Goal: Navigation & Orientation: Find specific page/section

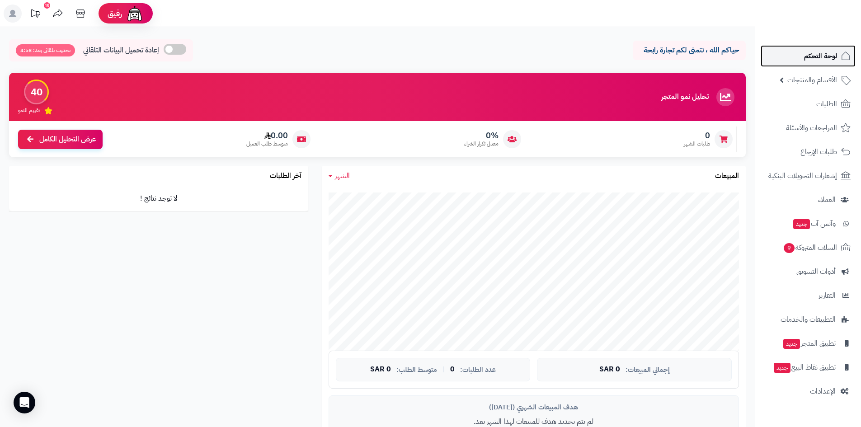
click at [819, 51] on span "لوحة التحكم" at bounding box center [820, 56] width 33 height 13
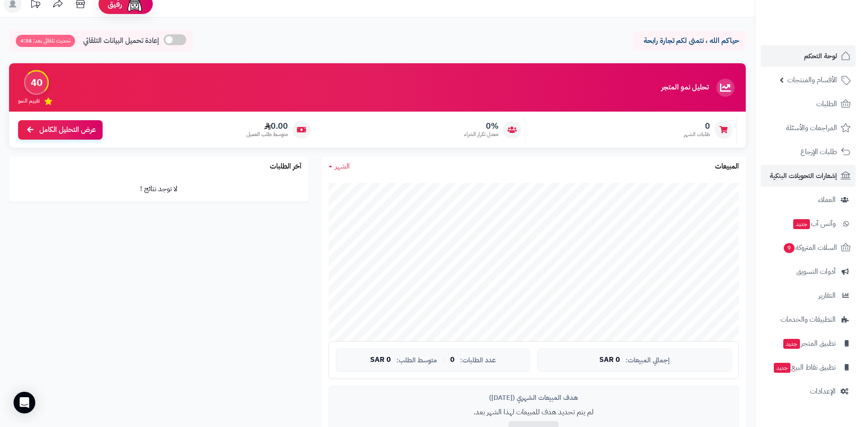
scroll to position [10, 0]
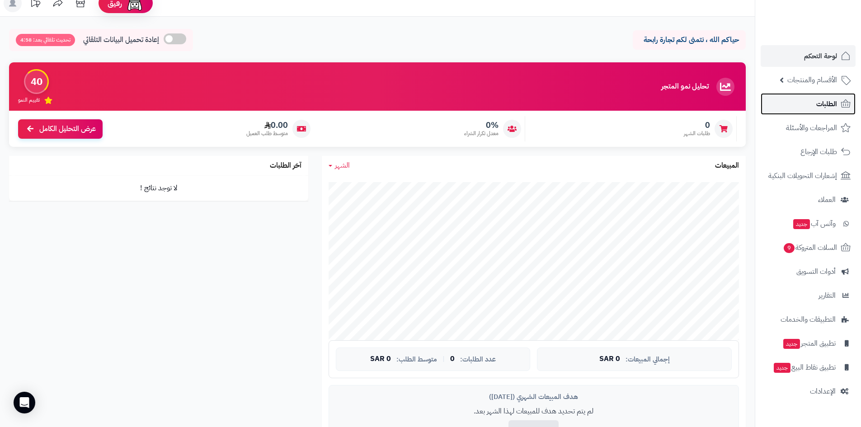
click at [824, 106] on span "الطلبات" at bounding box center [826, 104] width 21 height 13
